Goal: Task Accomplishment & Management: Use online tool/utility

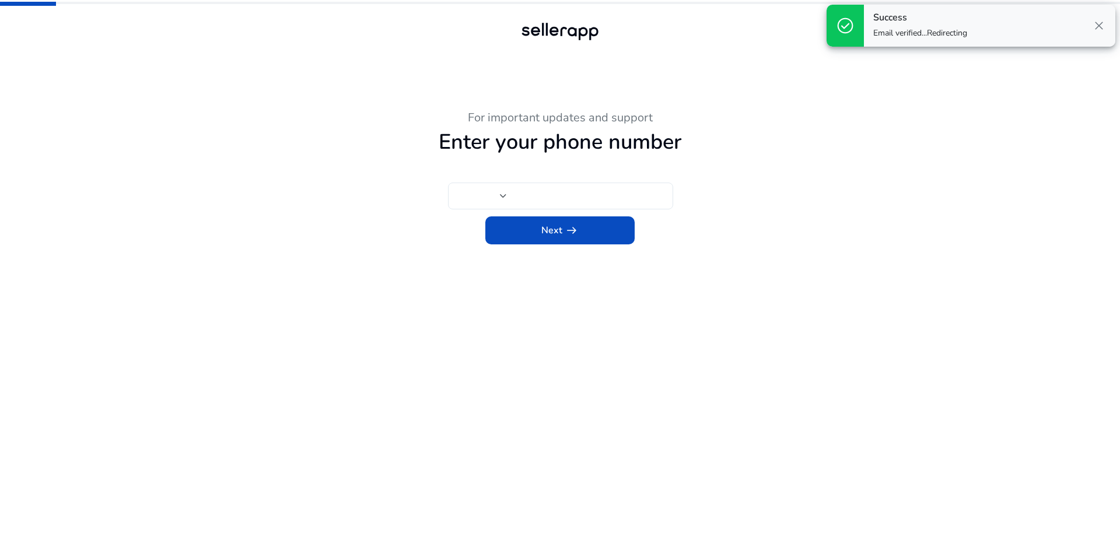
type input "***"
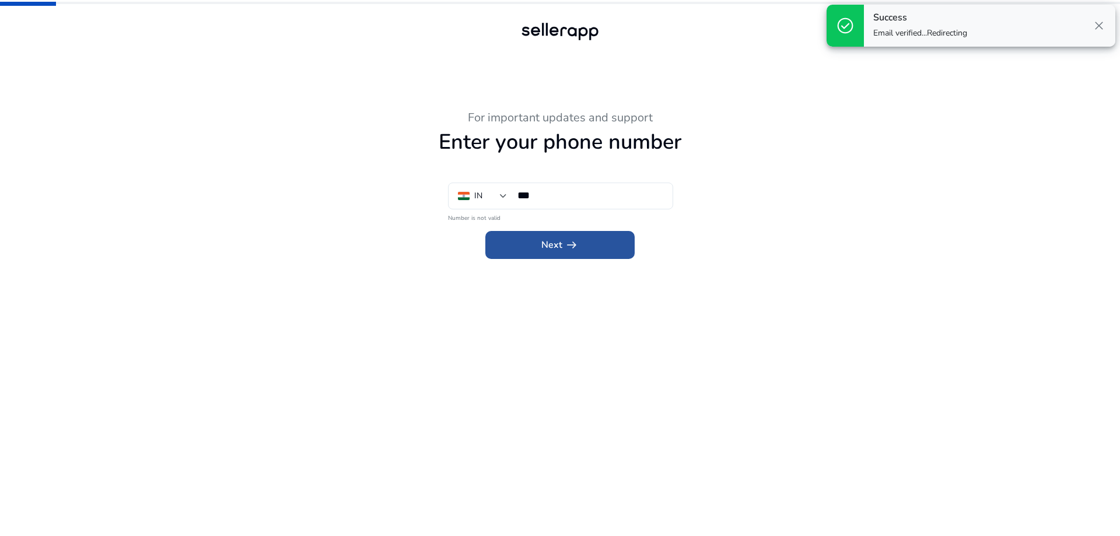
click at [511, 247] on span at bounding box center [559, 245] width 149 height 28
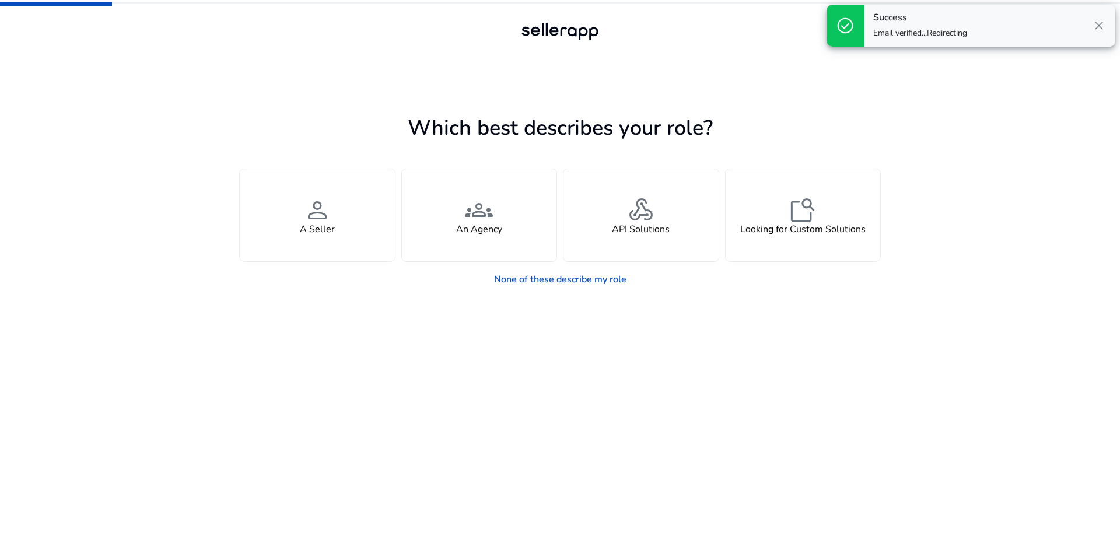
click at [561, 201] on div "You manage your own brand or store and are looking for insights, tools, adverti…" at bounding box center [560, 201] width 642 height 121
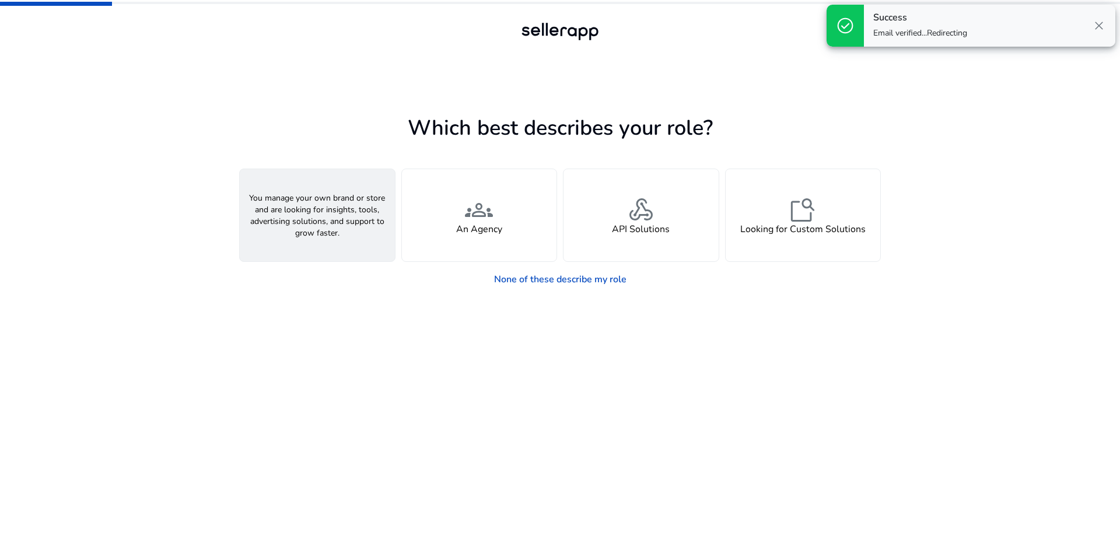
click at [313, 198] on span "person" at bounding box center [317, 210] width 28 height 28
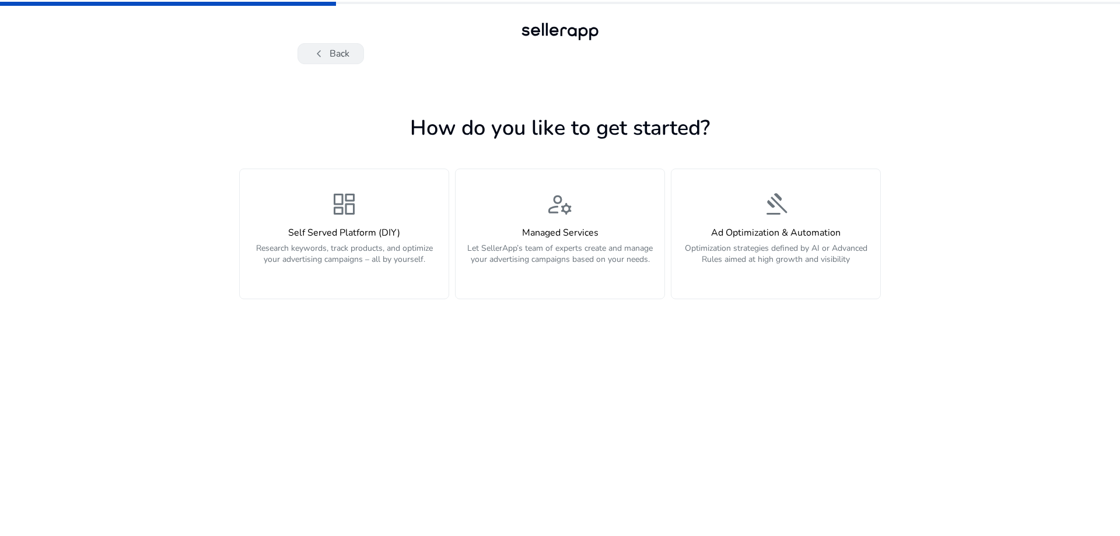
click at [322, 52] on span "chevron_left" at bounding box center [319, 54] width 14 height 14
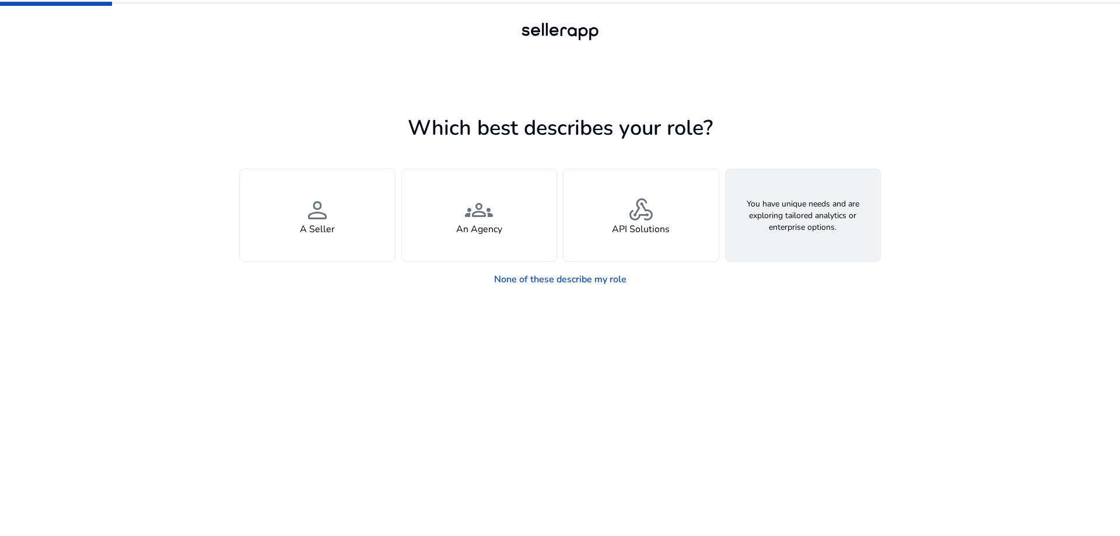
click at [760, 205] on div "feature_search Looking for Custom Solutions" at bounding box center [803, 215] width 155 height 92
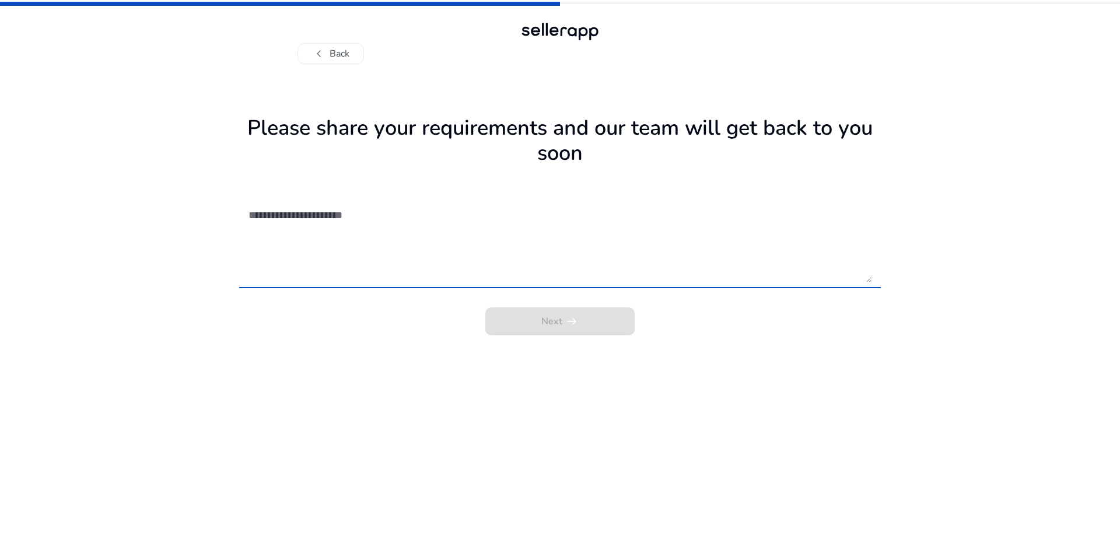
click at [308, 259] on textarea at bounding box center [559, 240] width 623 height 83
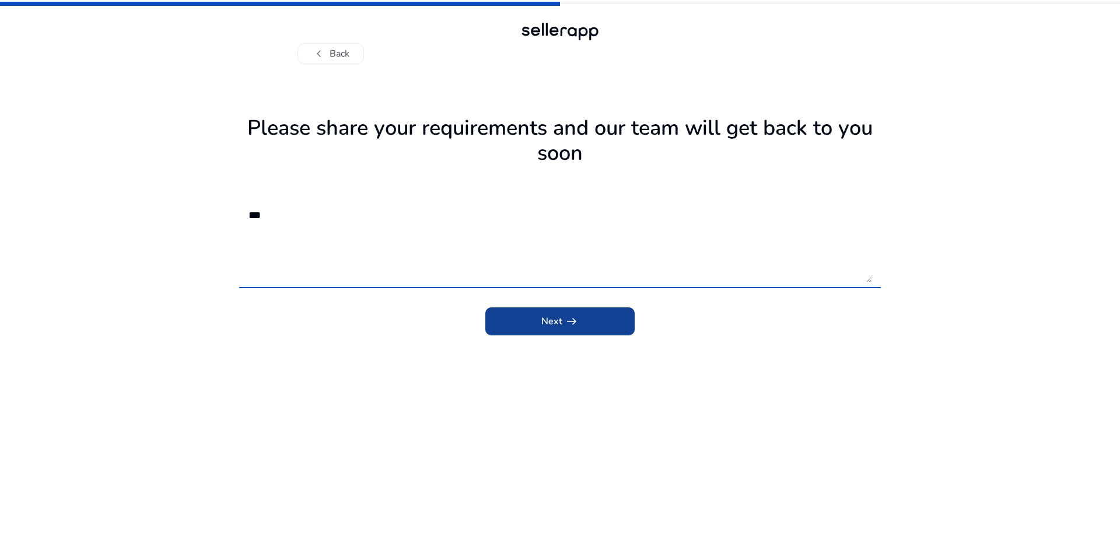
type textarea "***"
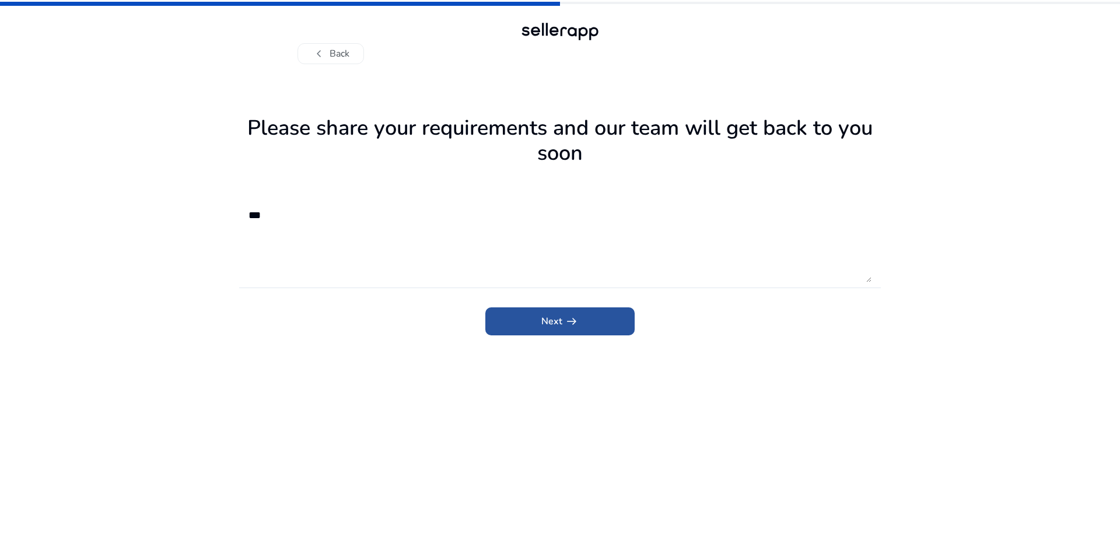
click at [538, 324] on span "submit" at bounding box center [559, 321] width 149 height 28
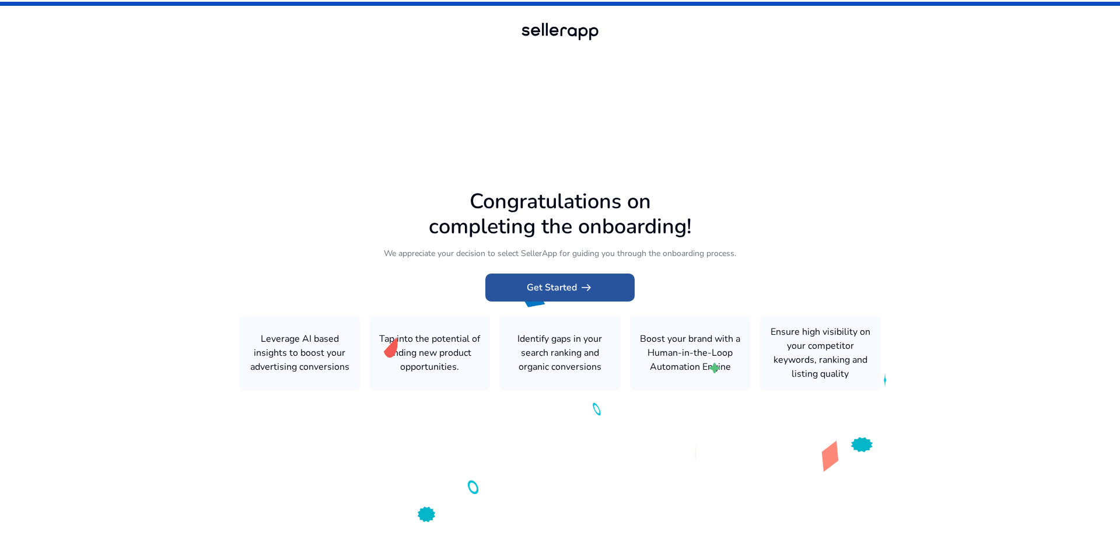
click at [528, 293] on span "Get Started arrow_right_alt" at bounding box center [560, 288] width 66 height 14
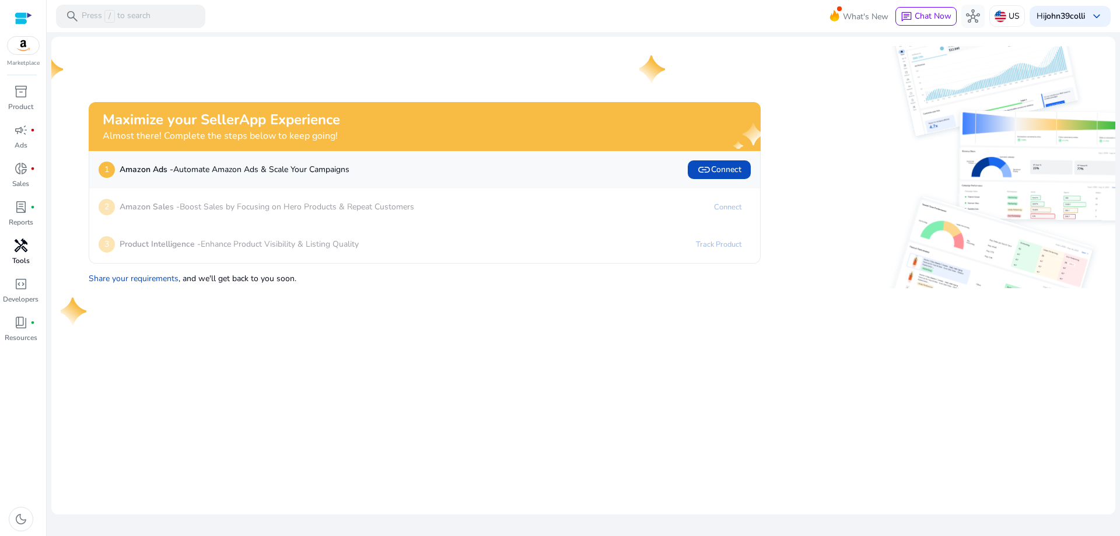
click at [19, 241] on span "handyman" at bounding box center [21, 246] width 14 height 14
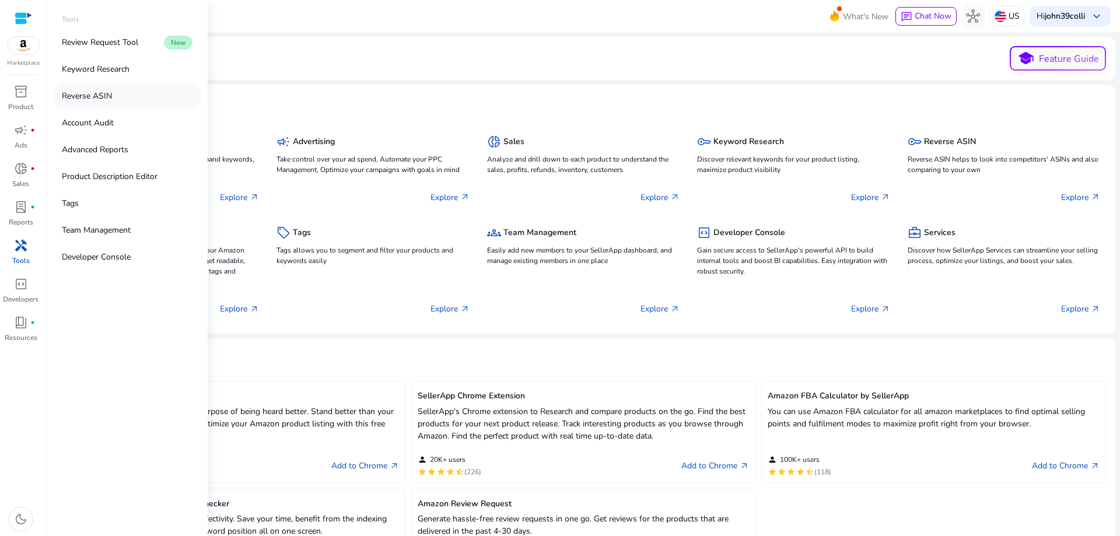
click at [82, 93] on p "Reverse ASIN" at bounding box center [87, 96] width 50 height 12
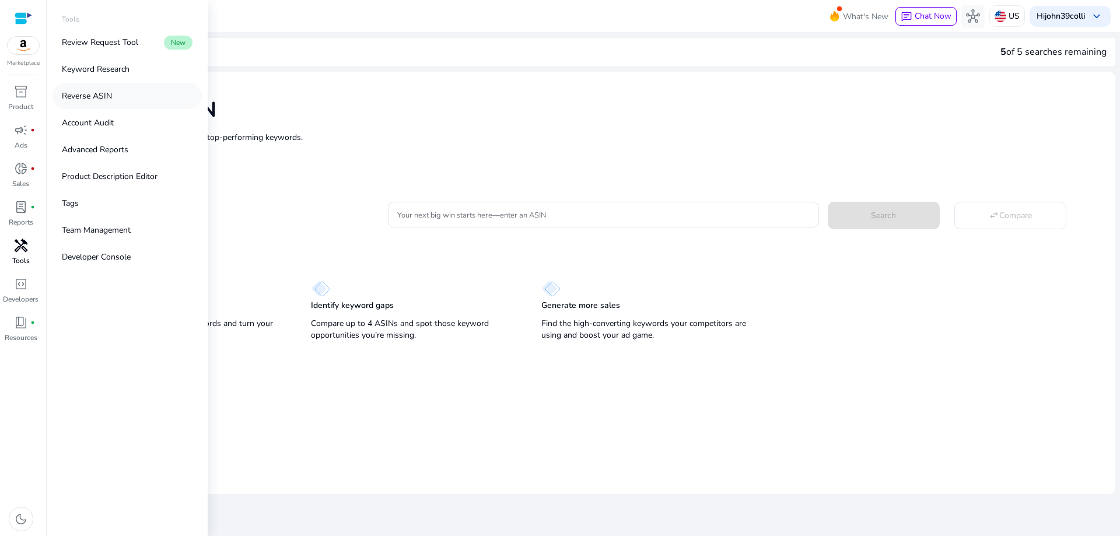
click at [82, 99] on p "Reverse ASIN" at bounding box center [87, 96] width 50 height 12
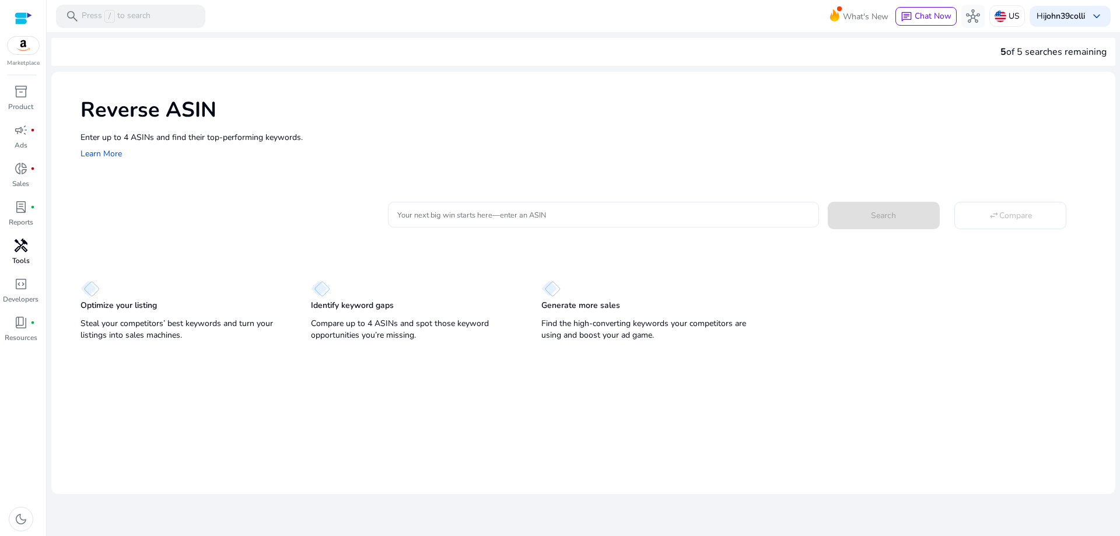
click at [573, 222] on div at bounding box center [603, 215] width 412 height 26
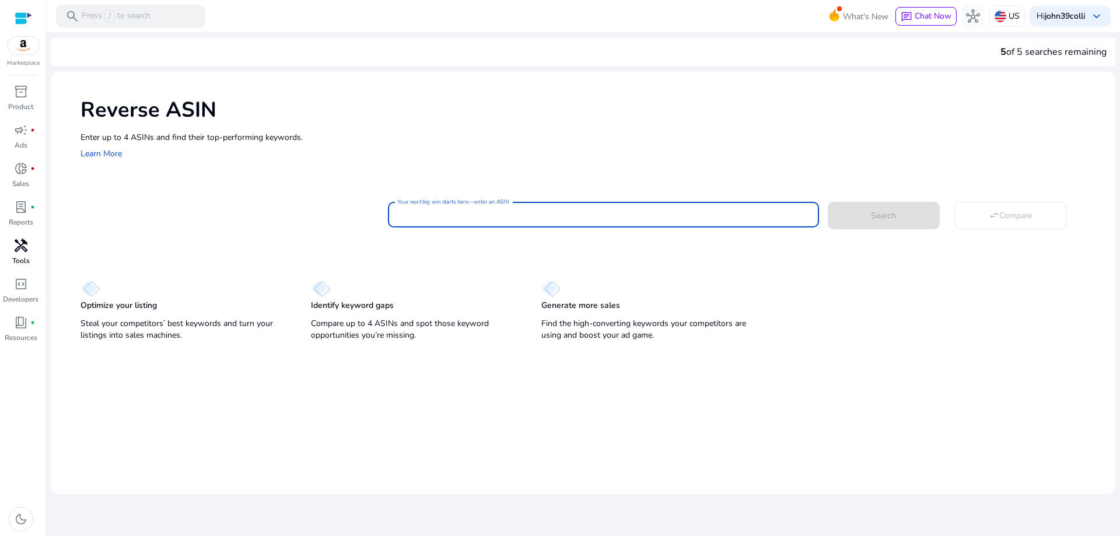
click at [570, 218] on input "Your next big win starts here—enter an ASIN" at bounding box center [603, 214] width 412 height 13
paste input "**********"
type input "**********"
click at [828, 202] on button "Search" at bounding box center [884, 215] width 112 height 27
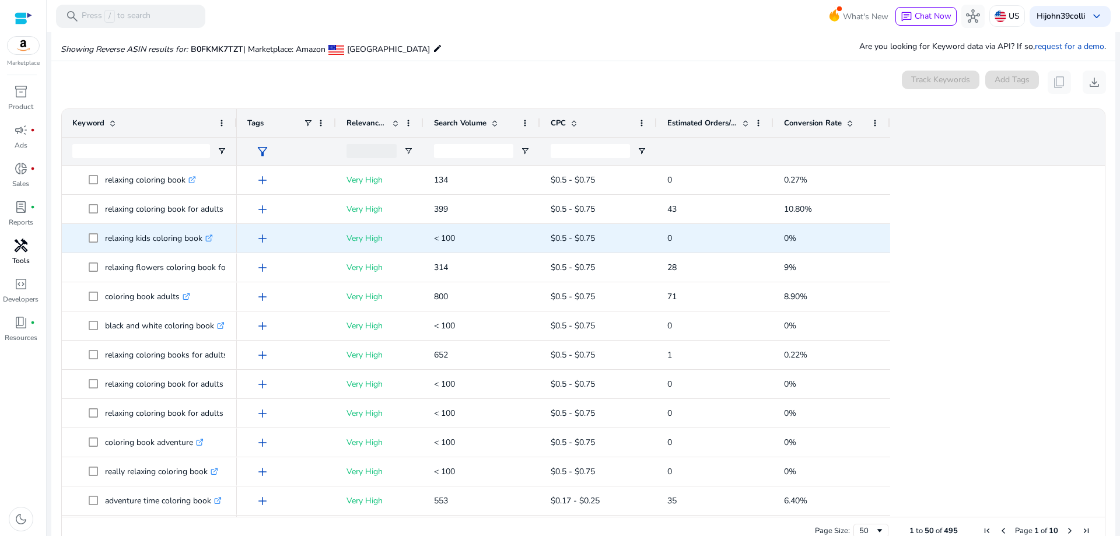
scroll to position [47, 0]
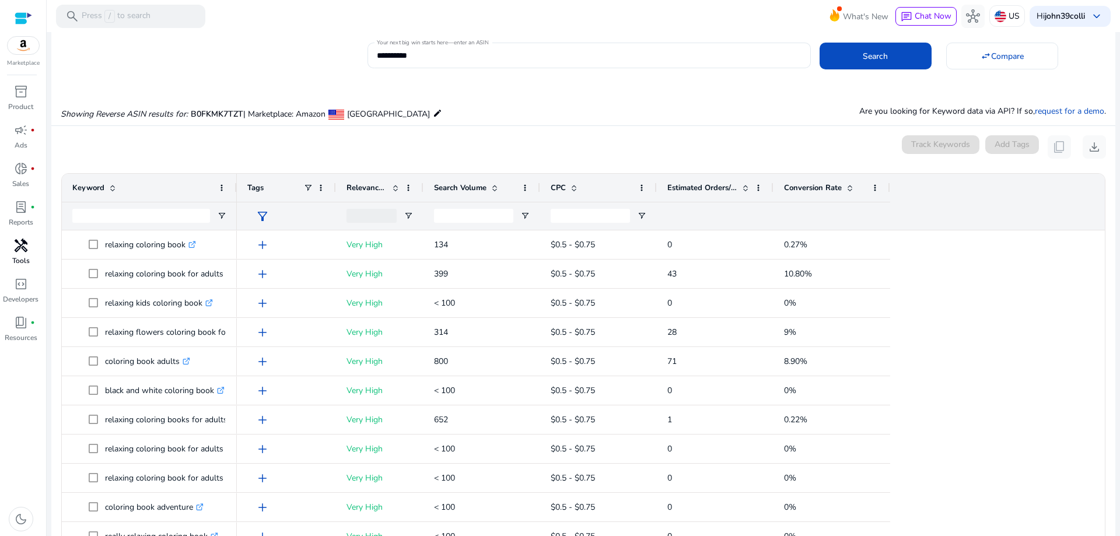
click at [822, 190] on span "Conversion Rate" at bounding box center [813, 188] width 58 height 10
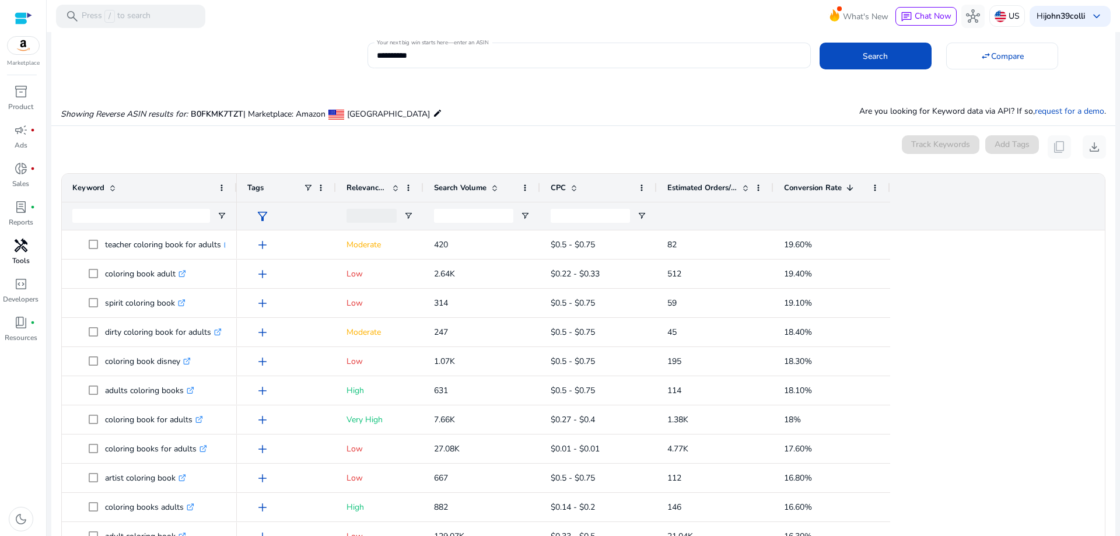
scroll to position [0, 0]
click at [814, 190] on span "Conversion Rate" at bounding box center [813, 188] width 58 height 10
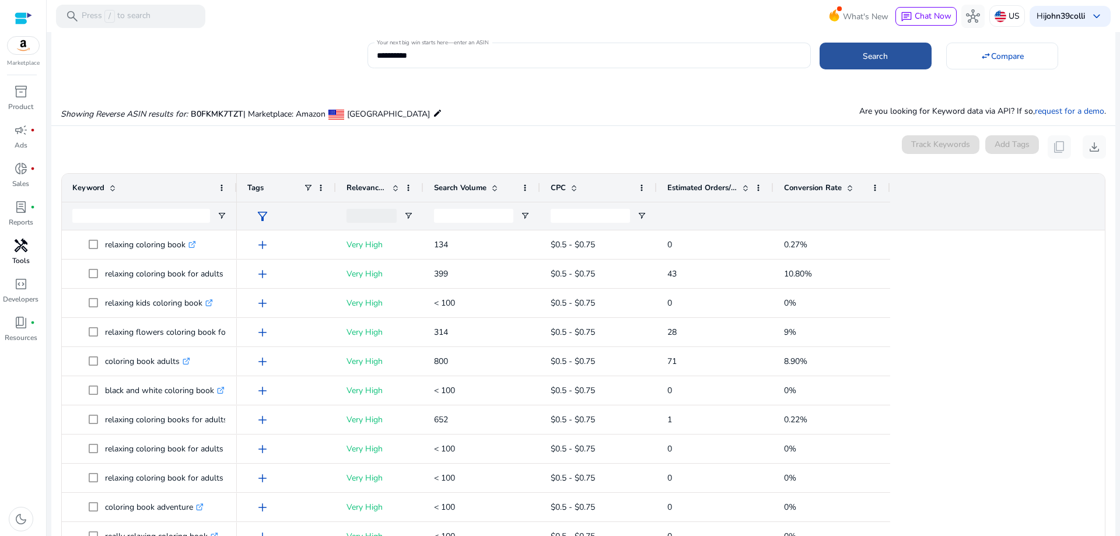
click at [856, 61] on span at bounding box center [876, 56] width 112 height 28
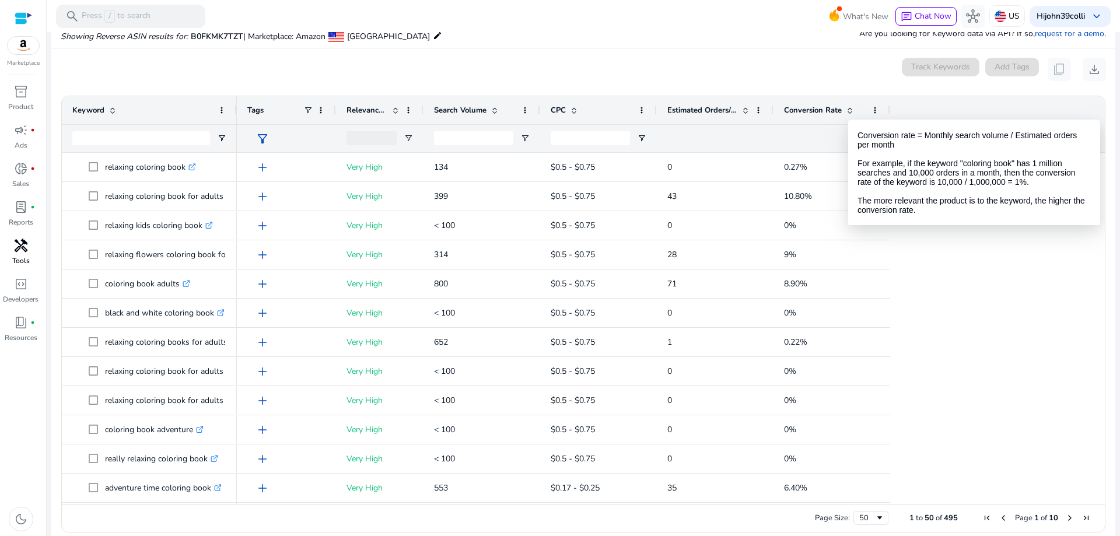
click at [849, 109] on span at bounding box center [849, 110] width 9 height 9
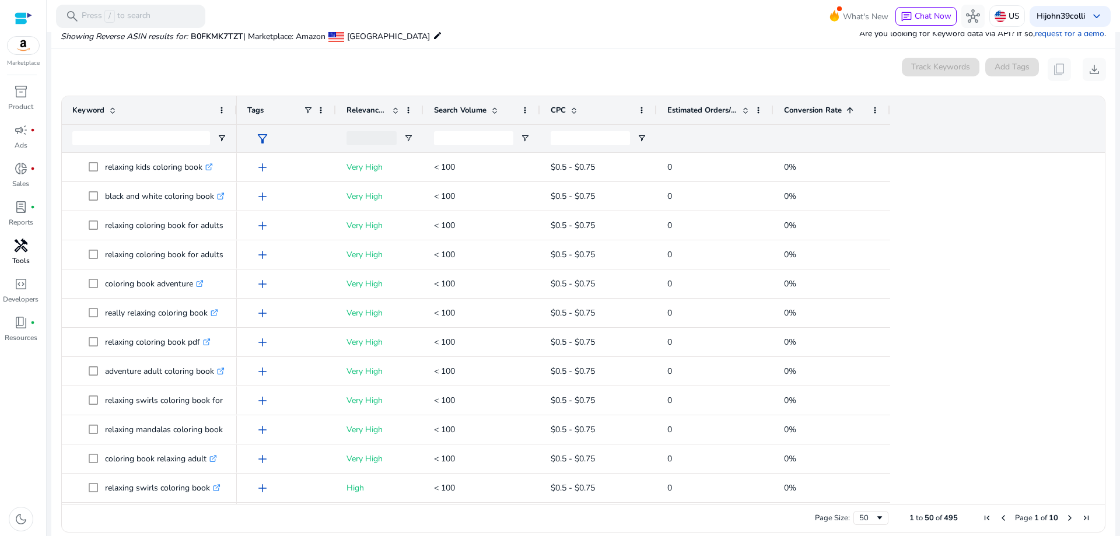
click at [850, 109] on span at bounding box center [849, 110] width 9 height 9
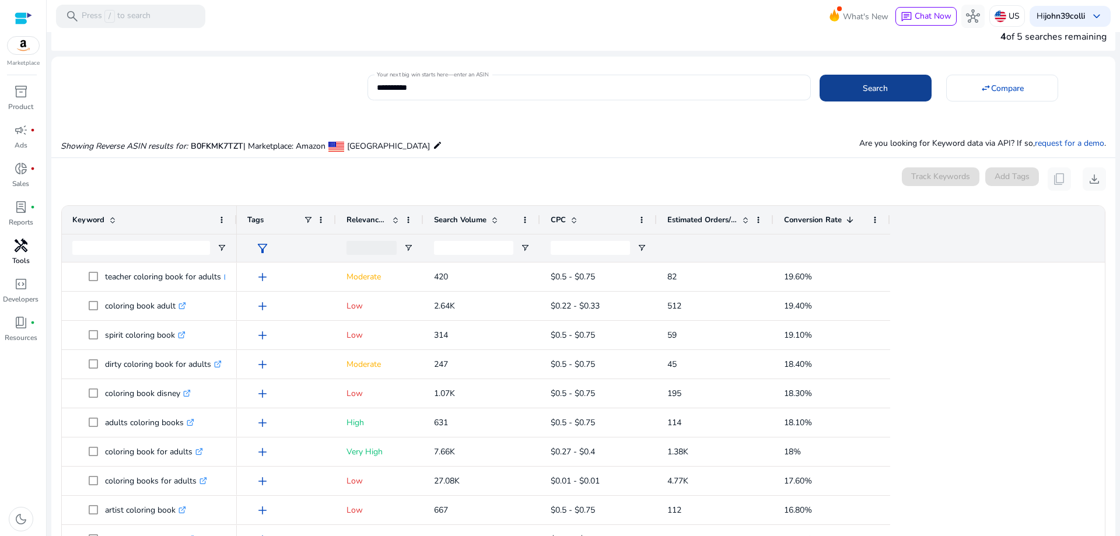
scroll to position [8, 0]
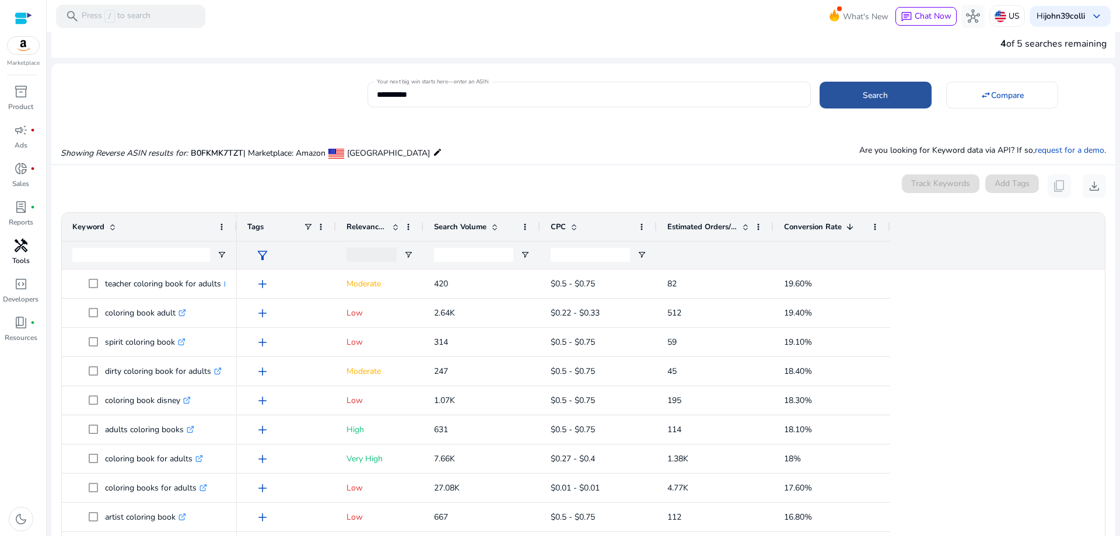
click at [866, 98] on span "Search" at bounding box center [875, 95] width 25 height 12
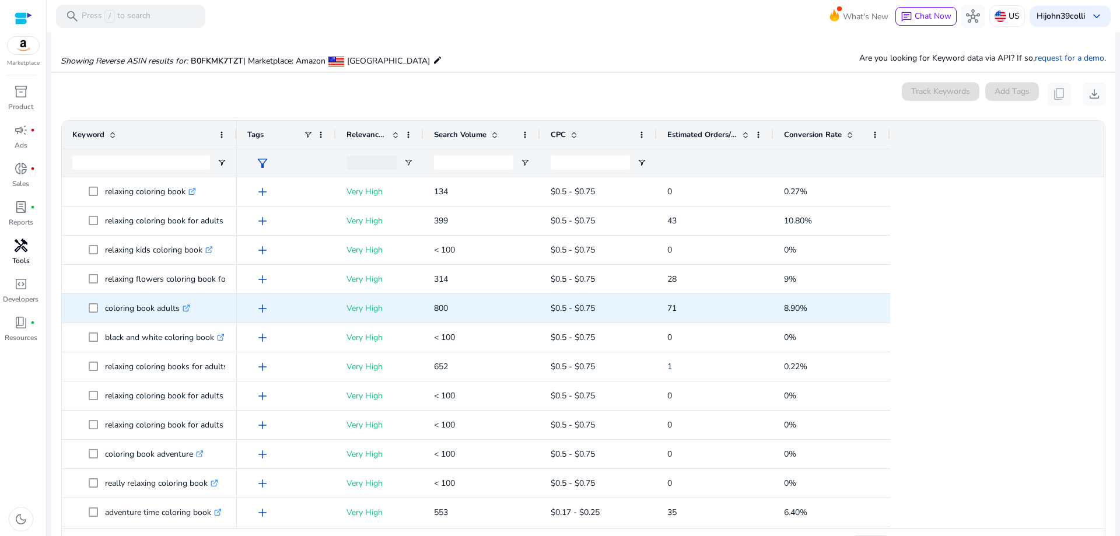
scroll to position [125, 0]
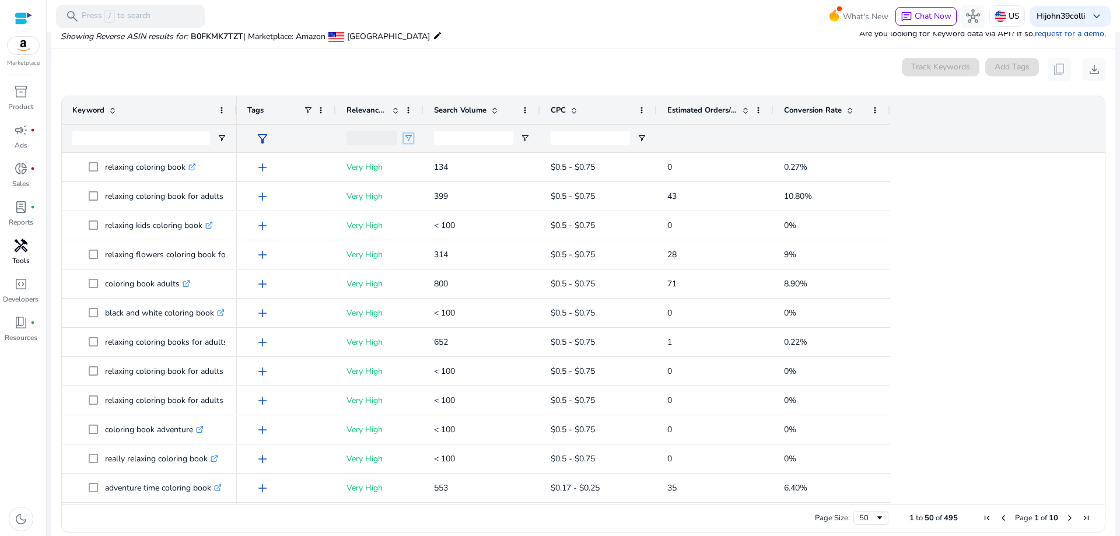
click at [408, 141] on span "Open Filter Menu" at bounding box center [408, 138] width 9 height 9
click at [420, 179] on div "(Select All)" at bounding box center [464, 183] width 110 height 14
click at [418, 181] on div "(Select All)" at bounding box center [464, 183] width 110 height 14
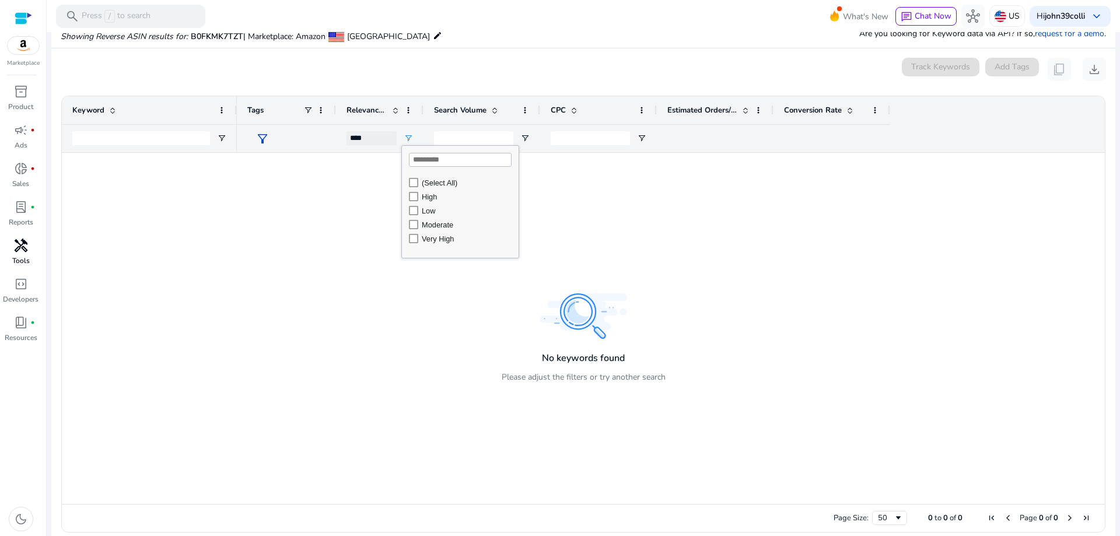
click at [419, 239] on div "Very High" at bounding box center [464, 239] width 110 height 14
type input "**********"
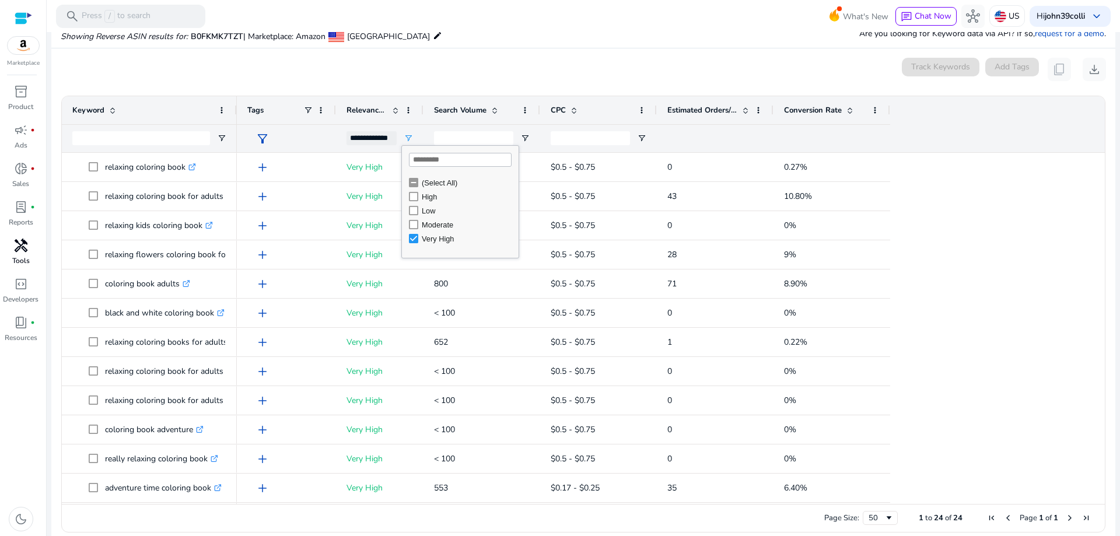
click at [444, 45] on div "Showing Reverse ASIN results for: B0FKMK7TZT | Marketplace: Amazon United State…" at bounding box center [583, 24] width 1064 height 48
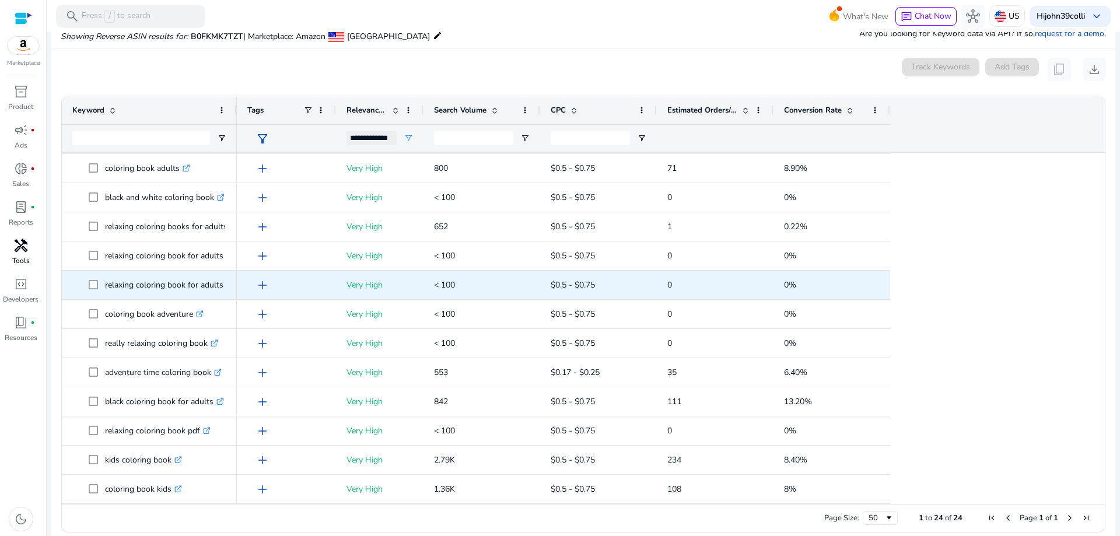
scroll to position [82, 0]
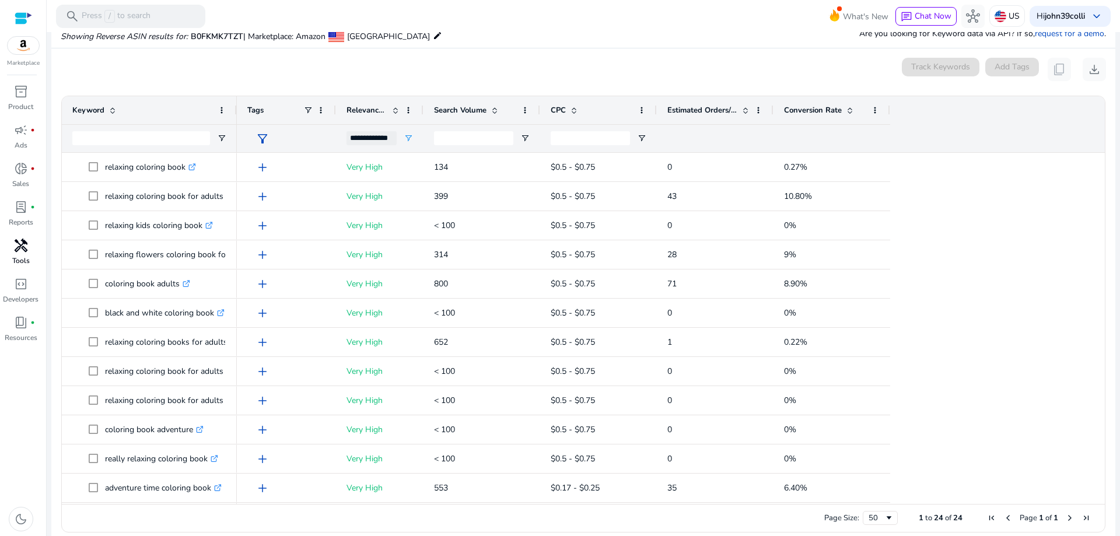
click at [849, 108] on span at bounding box center [849, 110] width 9 height 9
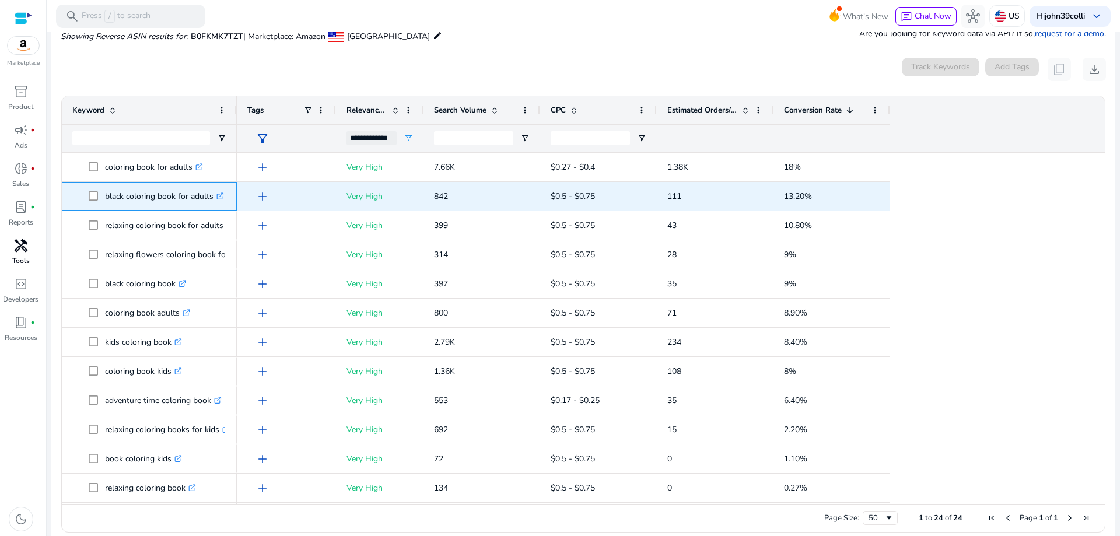
drag, startPoint x: 103, startPoint y: 197, endPoint x: 213, endPoint y: 207, distance: 110.7
click at [213, 207] on span "black coloring book for adults .st0{fill:#2c8af8}" at bounding box center [158, 196] width 138 height 24
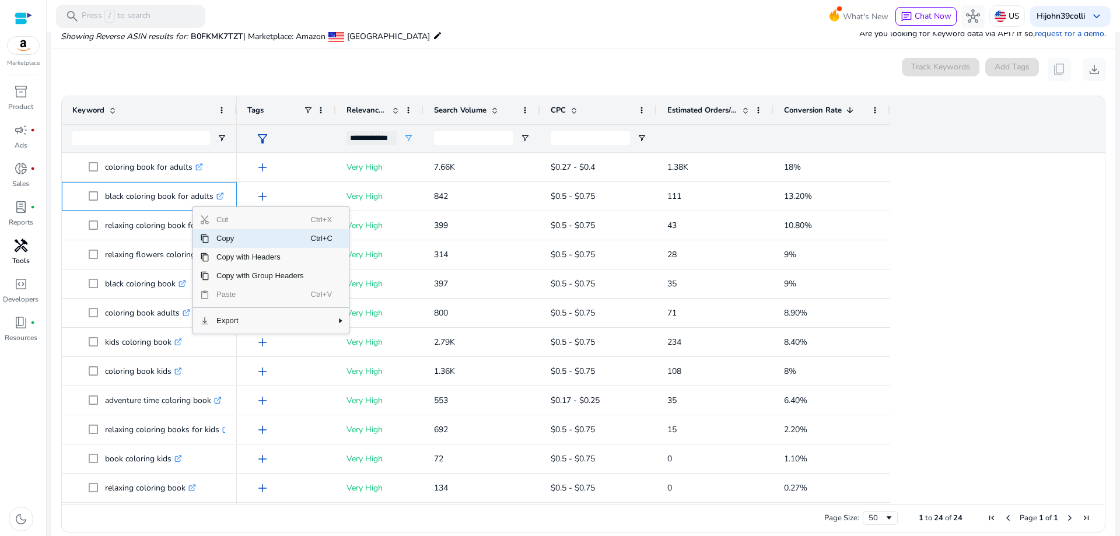
click at [210, 244] on span "Copy" at bounding box center [259, 238] width 101 height 19
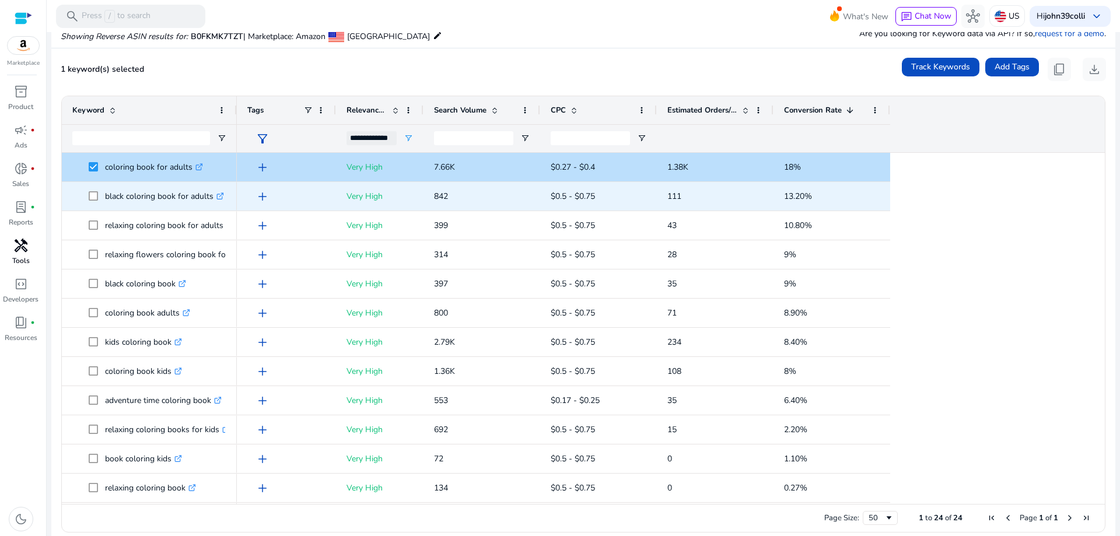
click at [94, 207] on span at bounding box center [97, 196] width 16 height 24
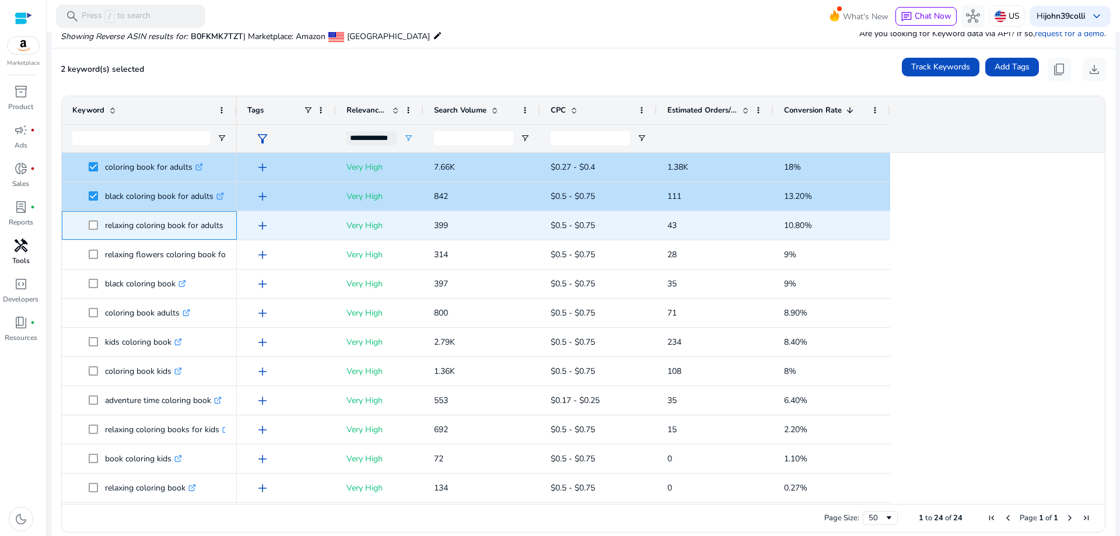
click at [90, 231] on span at bounding box center [97, 225] width 16 height 24
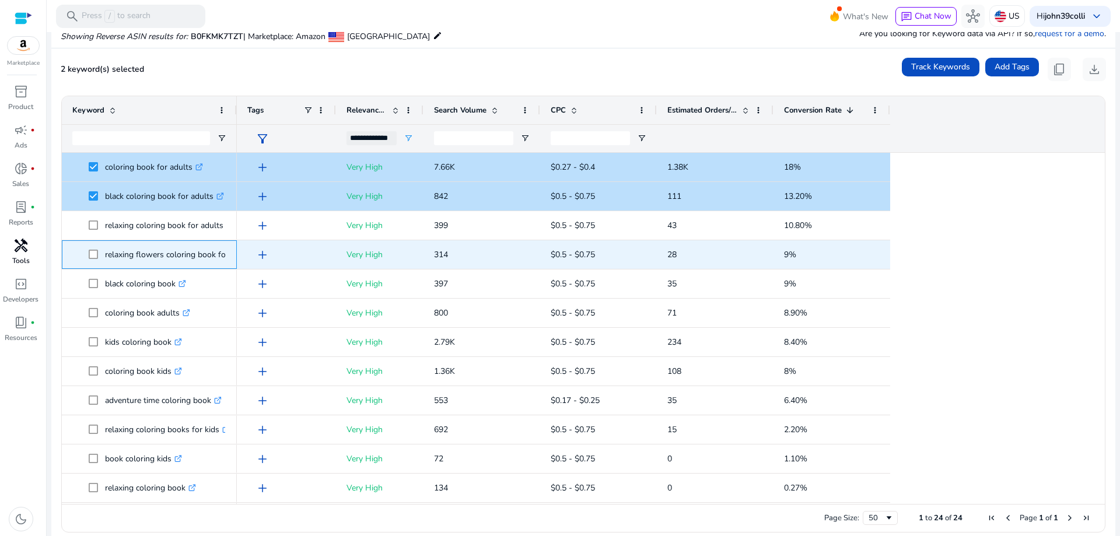
click at [91, 267] on div "relaxing flowers coloring book for adults .st0{fill:#2c8af8}" at bounding box center [149, 254] width 154 height 27
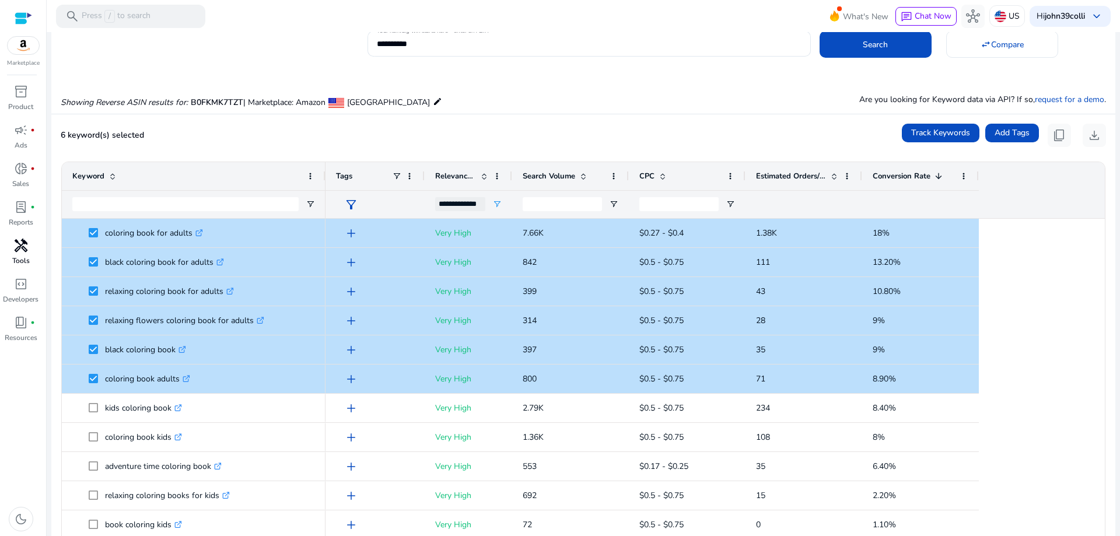
drag, startPoint x: 235, startPoint y: 189, endPoint x: 324, endPoint y: 201, distance: 89.4
click at [324, 201] on div "Keyword" at bounding box center [194, 190] width 264 height 56
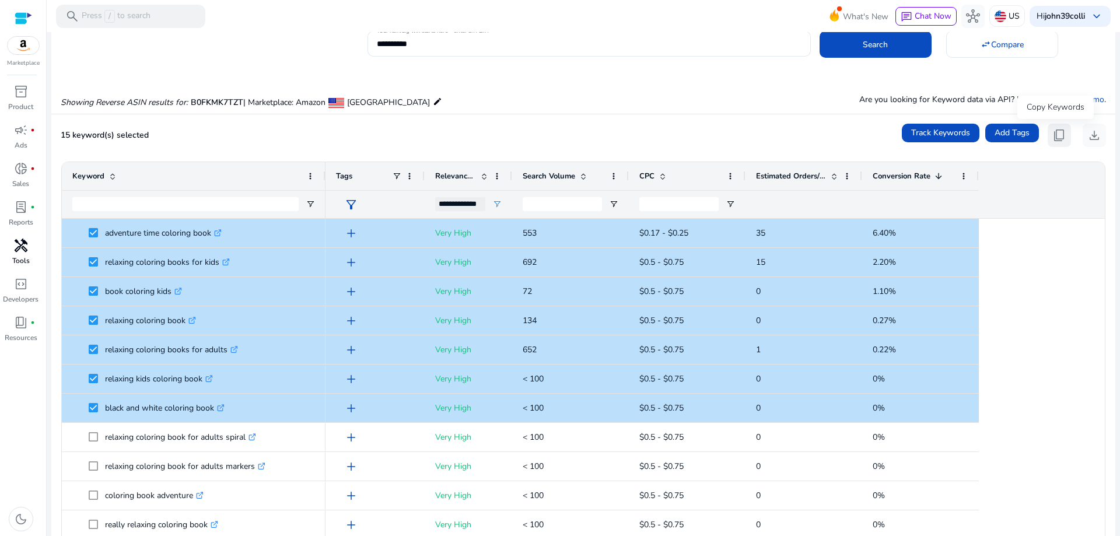
click at [1052, 134] on span "content_copy" at bounding box center [1059, 135] width 14 height 14
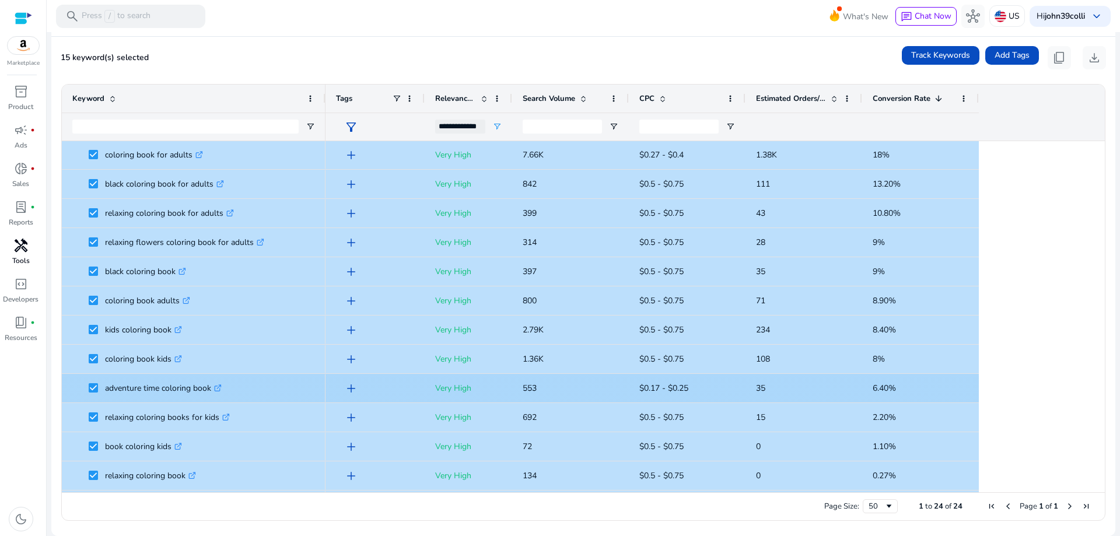
scroll to position [0, 0]
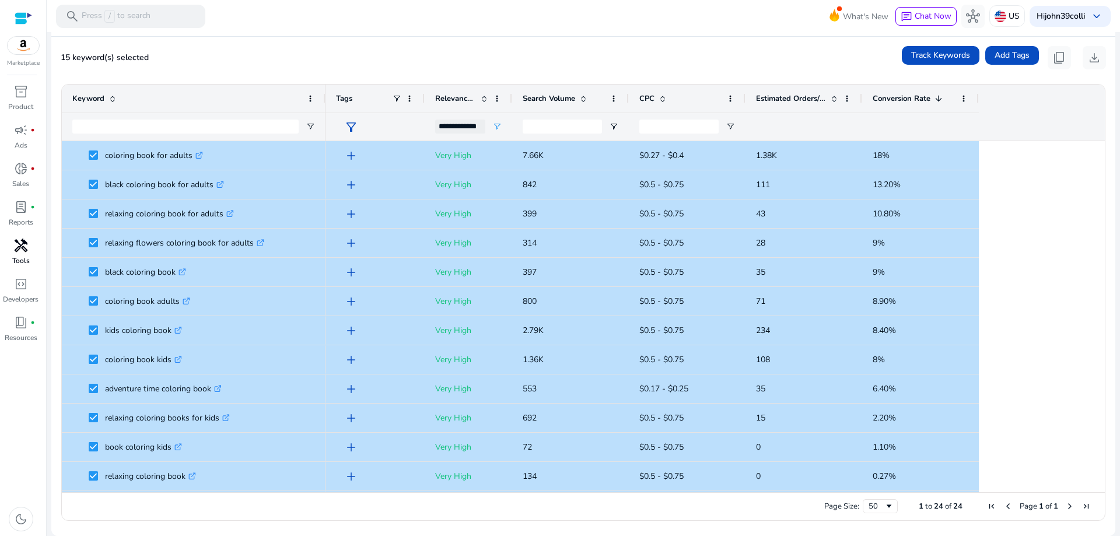
click at [296, 48] on div "15 keyword(s) selected Track Keywords Add Tags content_copy download" at bounding box center [583, 57] width 1045 height 23
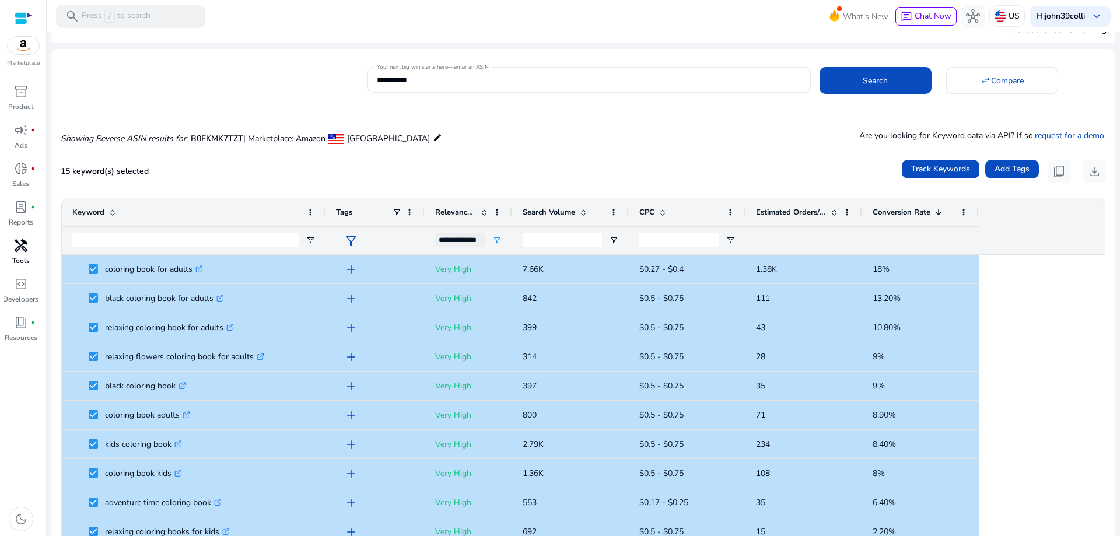
scroll to position [20, 0]
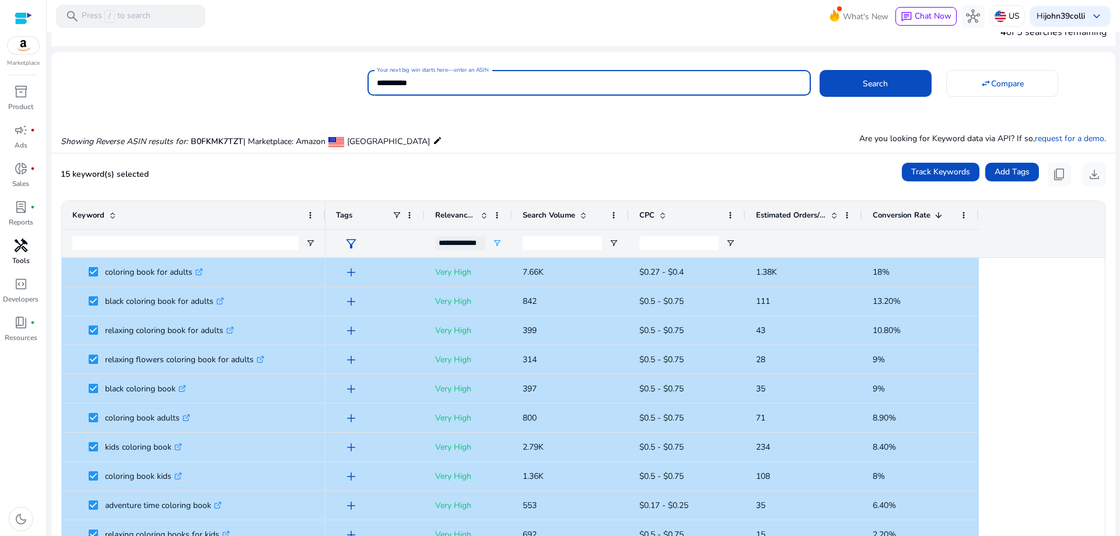
drag, startPoint x: 445, startPoint y: 82, endPoint x: 285, endPoint y: 72, distance: 160.1
click at [285, 72] on div "**********" at bounding box center [578, 81] width 1055 height 29
paste input
type input "**********"
click at [820, 70] on button "Search" at bounding box center [876, 83] width 112 height 27
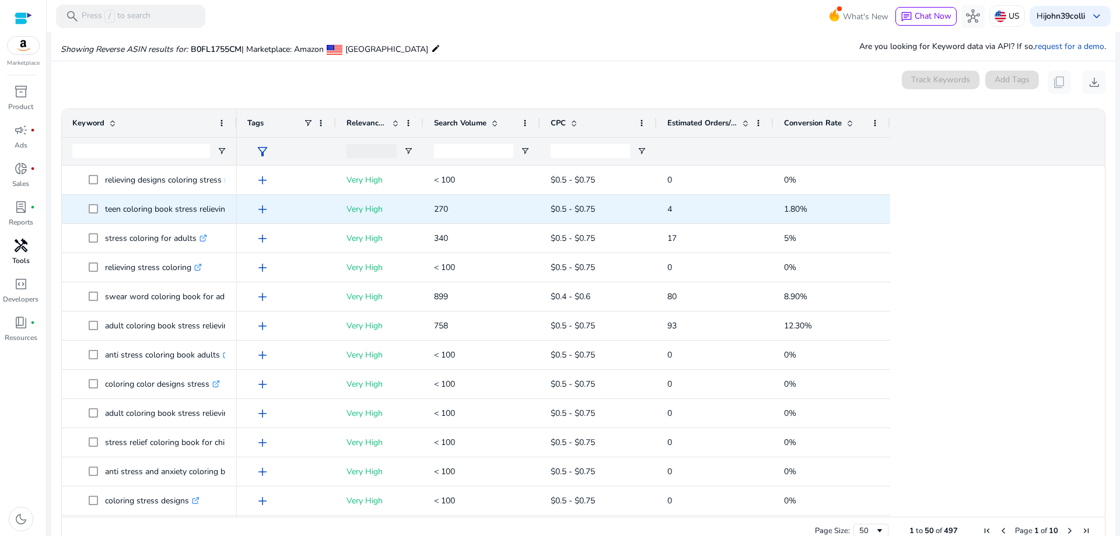
scroll to position [125, 0]
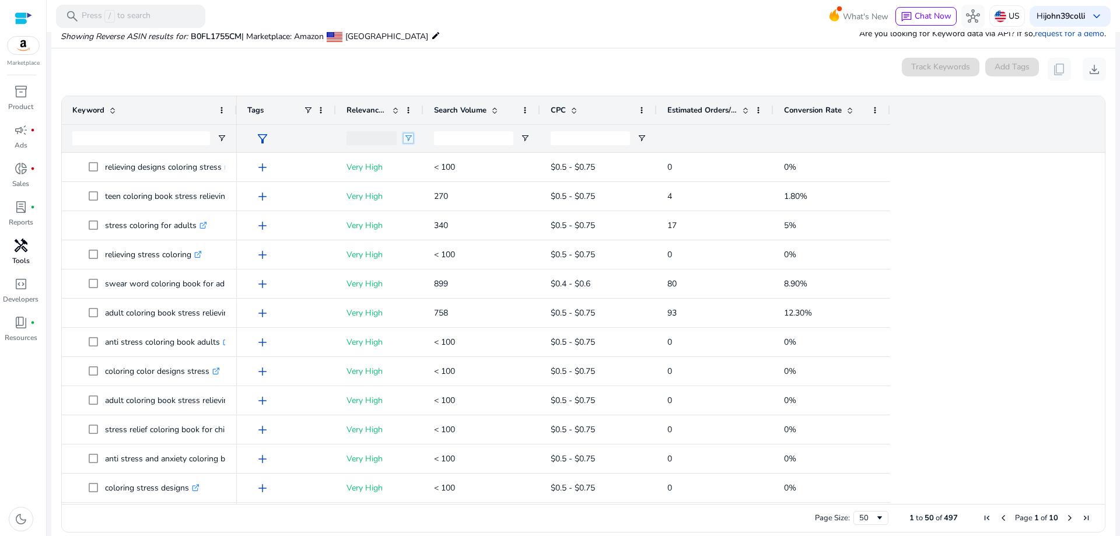
click at [407, 143] on span "Open Filter Menu" at bounding box center [408, 138] width 9 height 9
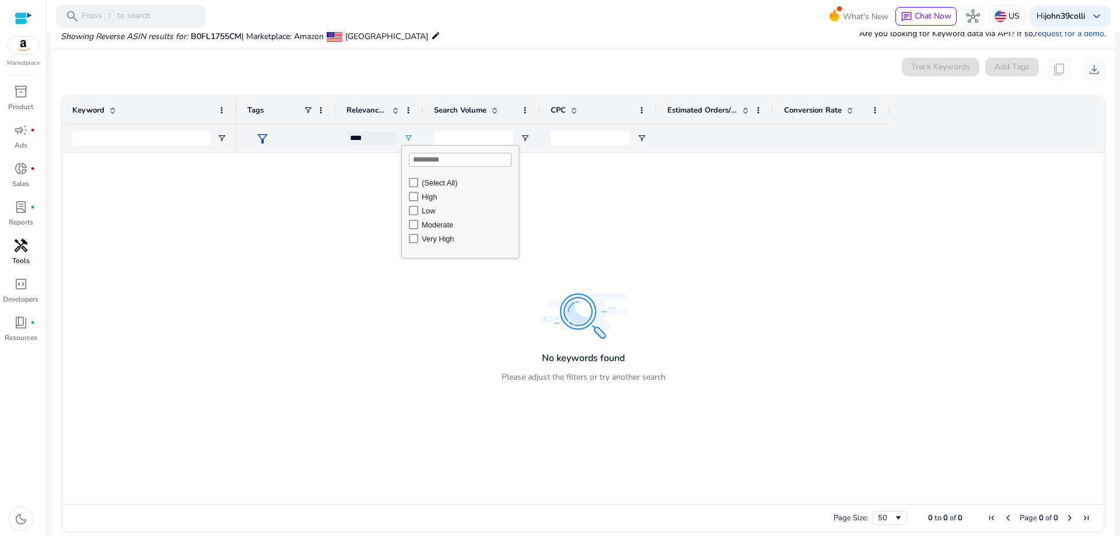
click at [419, 246] on div "Very High" at bounding box center [464, 239] width 110 height 14
click at [423, 243] on div "Very High" at bounding box center [468, 238] width 93 height 9
type input "**********"
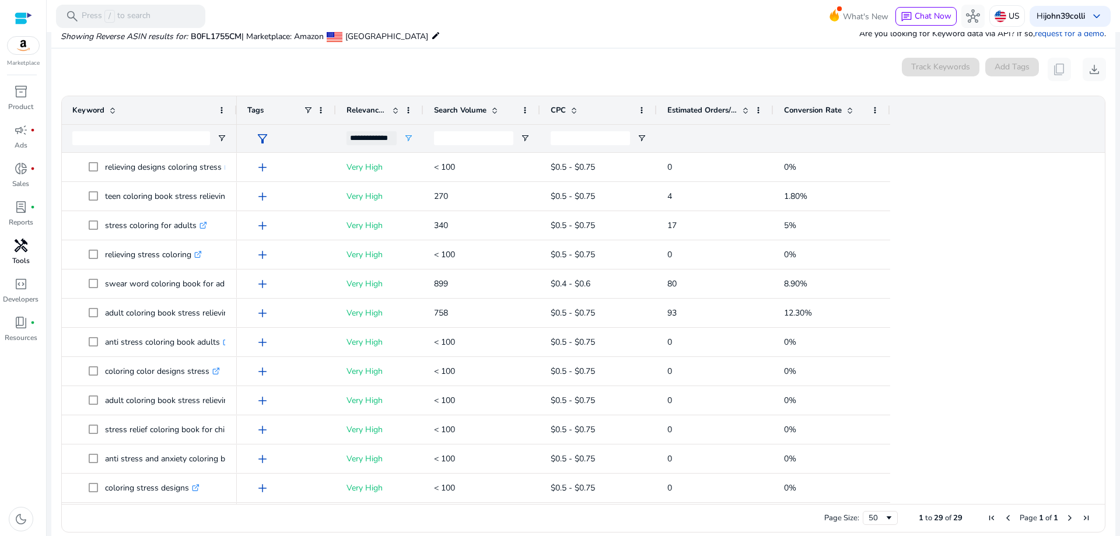
click at [482, 41] on div "Showing Reverse ASIN results for: B0FL1755CM | Marketplace: Amazon United State…" at bounding box center [583, 24] width 1064 height 48
click at [849, 107] on span at bounding box center [849, 110] width 9 height 9
click at [234, 115] on div at bounding box center [236, 110] width 5 height 28
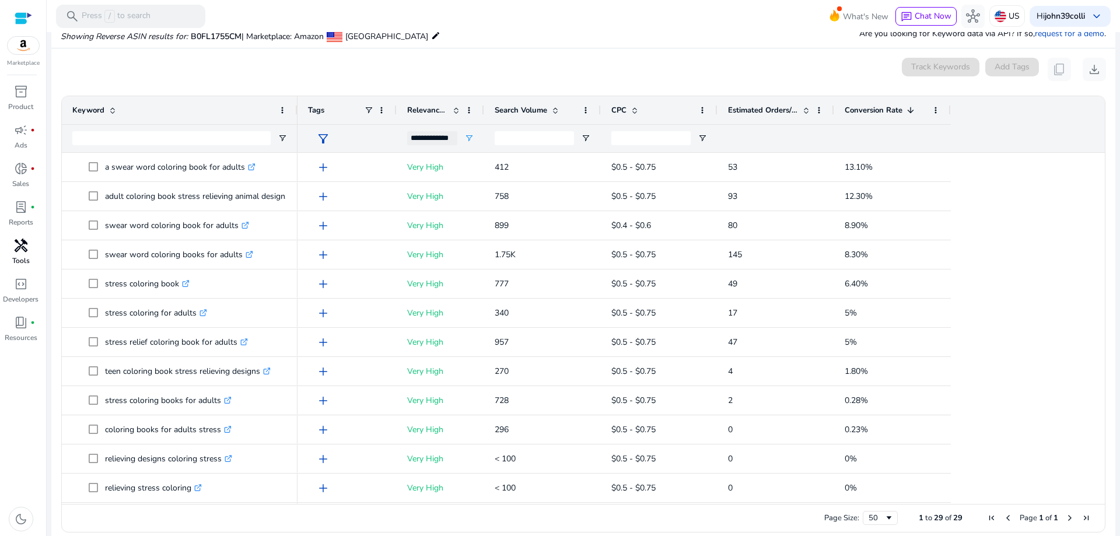
drag, startPoint x: 234, startPoint y: 115, endPoint x: 295, endPoint y: 124, distance: 61.3
click at [295, 124] on div at bounding box center [297, 110] width 5 height 28
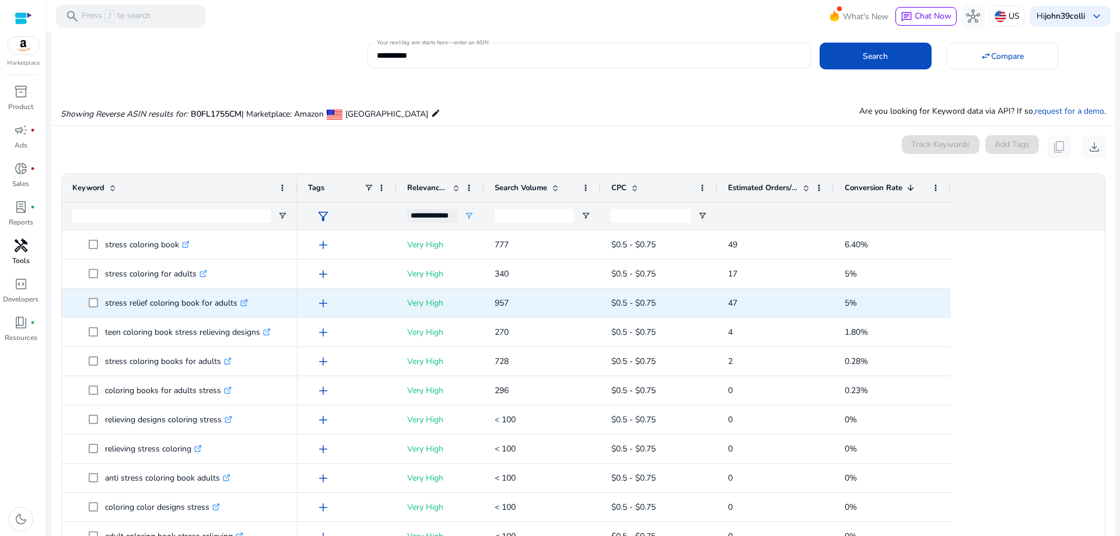
scroll to position [15, 0]
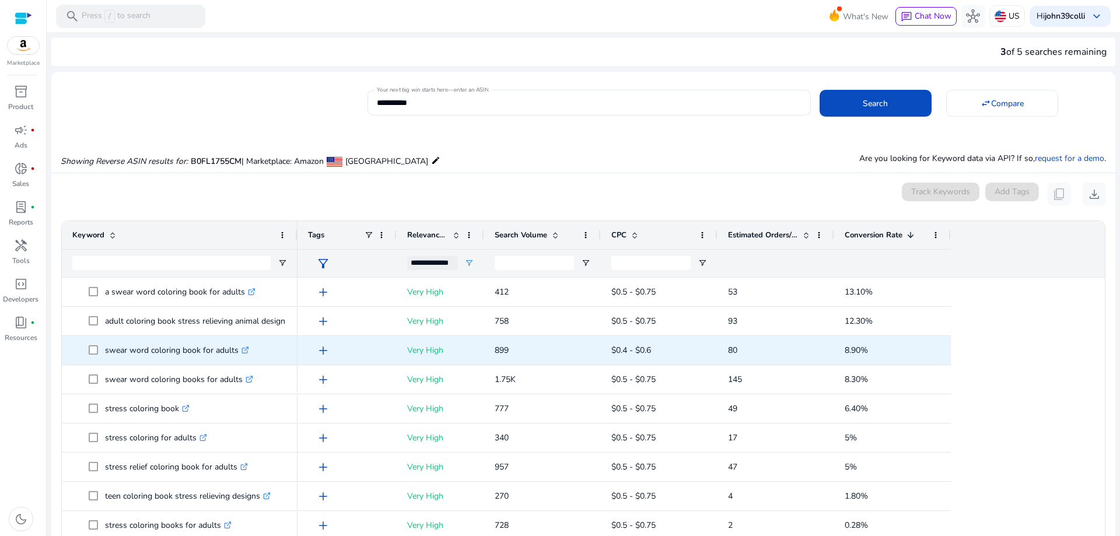
scroll to position [47, 0]
